Goal: Information Seeking & Learning: Learn about a topic

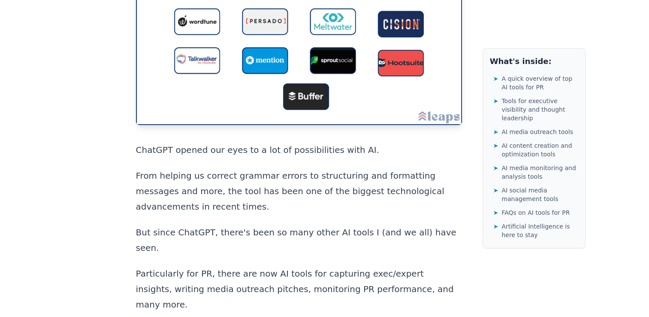
scroll to position [257, 0]
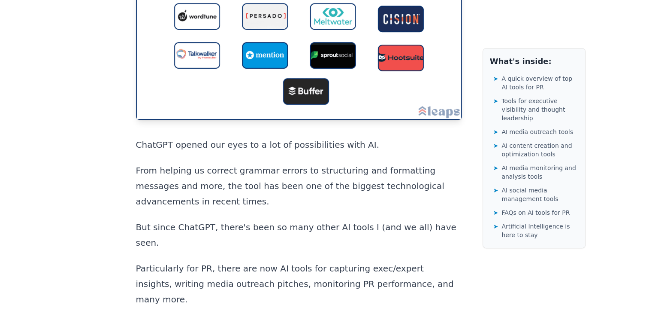
drag, startPoint x: 631, startPoint y: 20, endPoint x: 632, endPoint y: 14, distance: 6.0
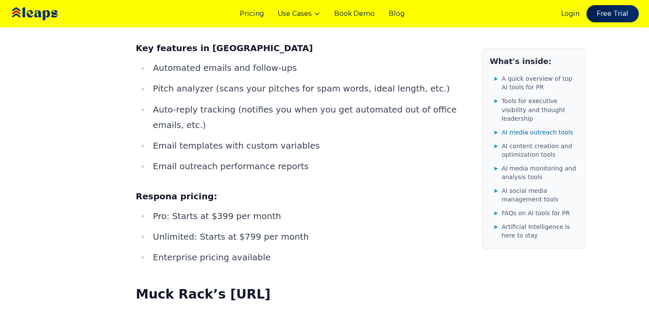
scroll to position [4742, 0]
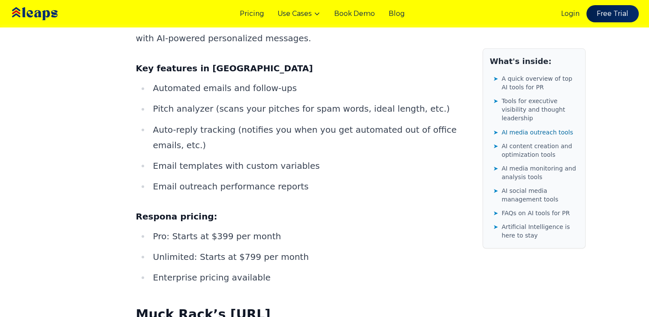
drag, startPoint x: 215, startPoint y: 97, endPoint x: 290, endPoint y: 101, distance: 75.6
click at [290, 305] on h3 "Muck Rack’s [URL]" at bounding box center [299, 313] width 326 height 17
copy strong "[URL]"
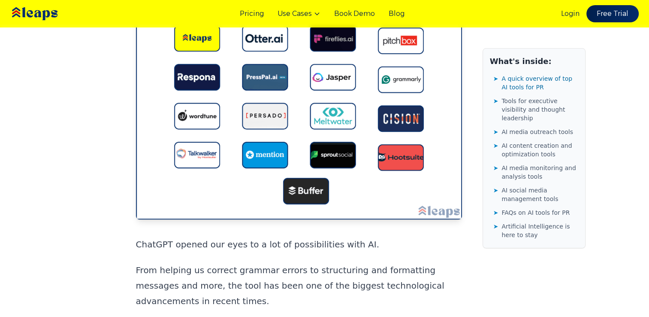
scroll to position [0, 0]
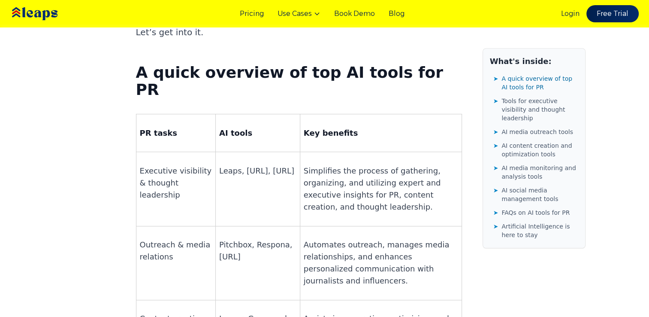
scroll to position [584, 0]
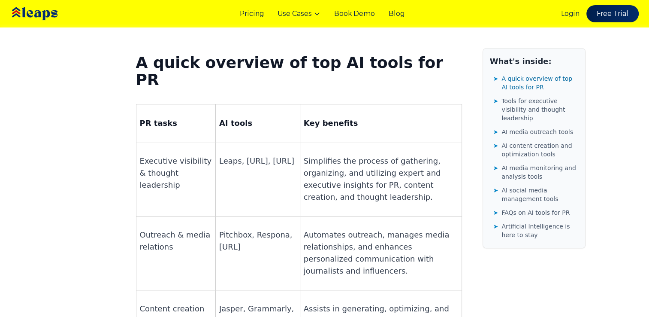
scroll to position [601, 0]
drag, startPoint x: 68, startPoint y: 8, endPoint x: 33, endPoint y: 97, distance: 95.8
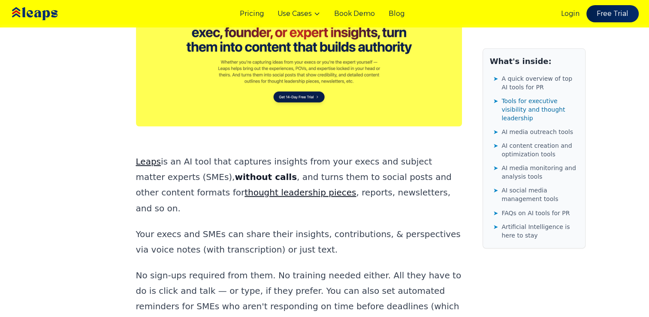
scroll to position [1390, 0]
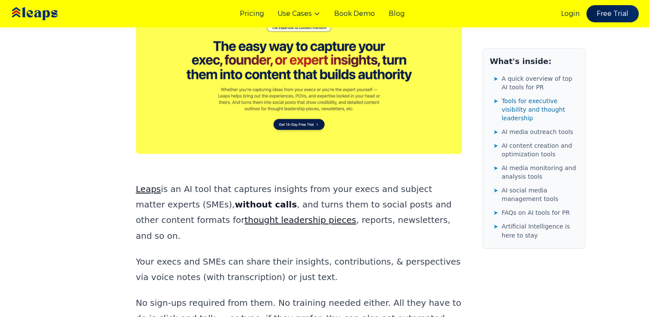
click at [151, 184] on link "Leaps" at bounding box center [148, 189] width 25 height 10
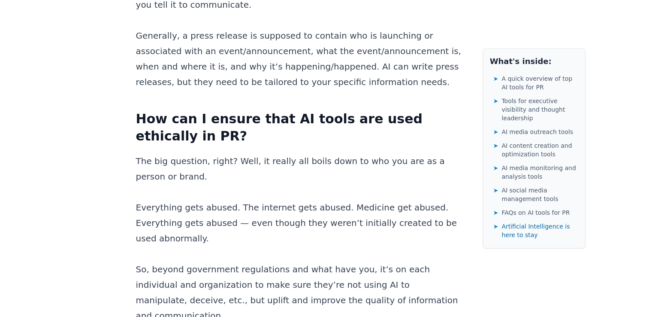
scroll to position [14005, 0]
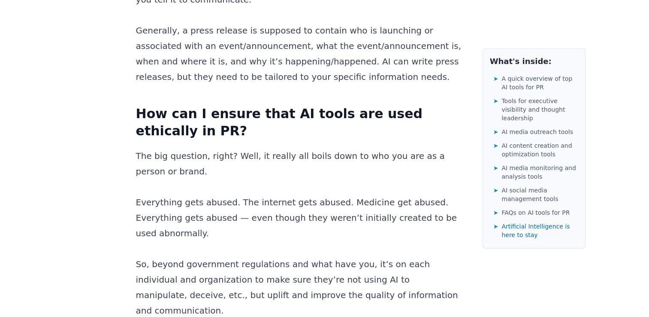
drag, startPoint x: 651, startPoint y: 299, endPoint x: 648, endPoint y: 255, distance: 43.4
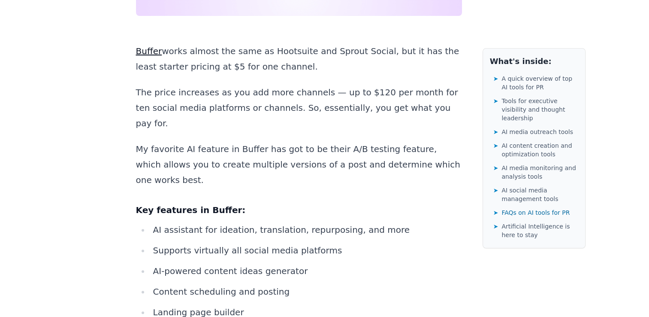
scroll to position [13272, 0]
